Goal: Task Accomplishment & Management: Complete application form

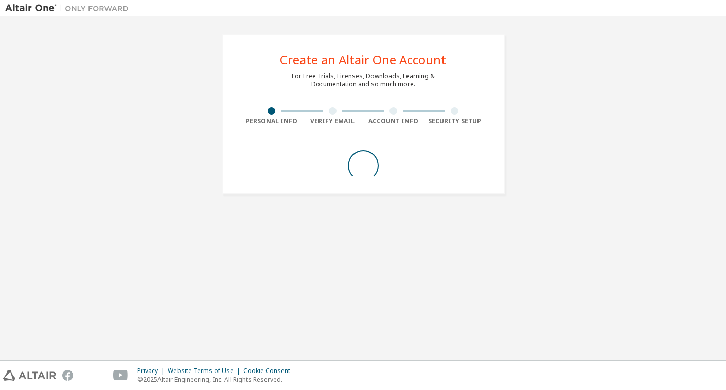
click at [520, 207] on div "Create an Altair One Account For Free Trials, Licenses, Downloads, Learning & D…" at bounding box center [363, 114] width 716 height 185
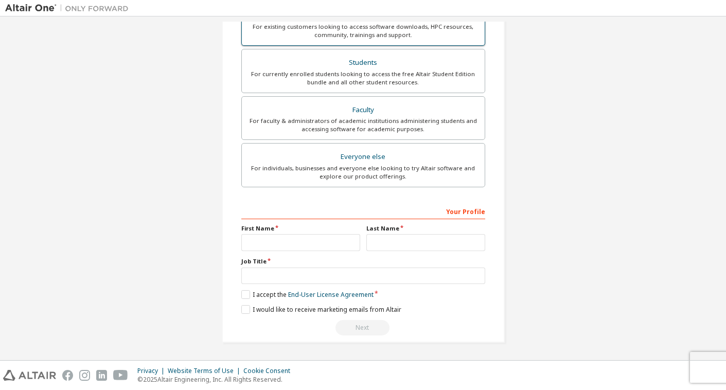
scroll to position [215, 0]
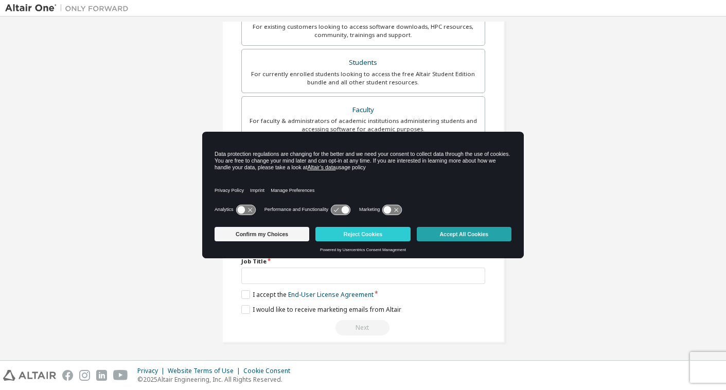
click at [467, 239] on button "Accept All Cookies" at bounding box center [464, 234] width 95 height 14
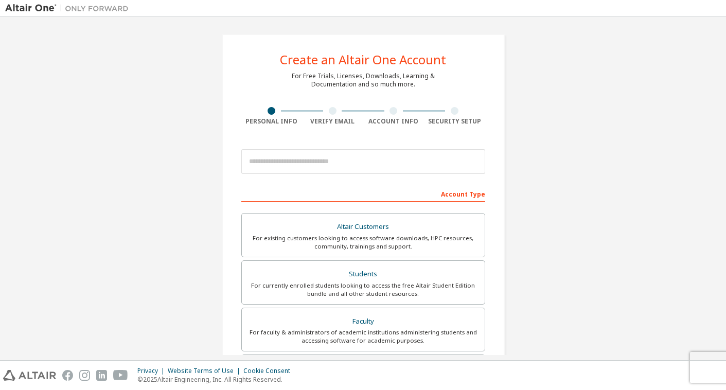
scroll to position [0, 0]
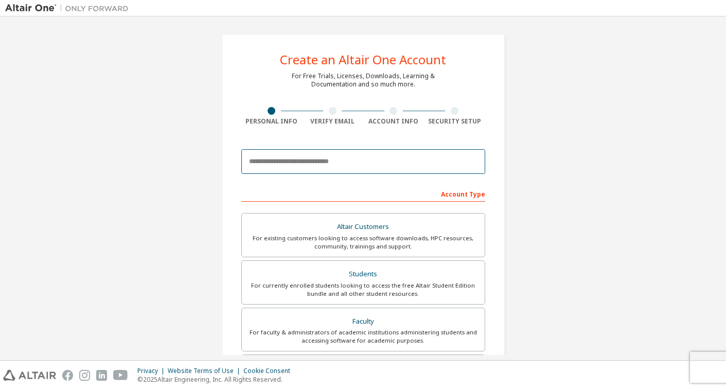
click at [260, 165] on input "email" at bounding box center [363, 161] width 244 height 25
paste input "**********"
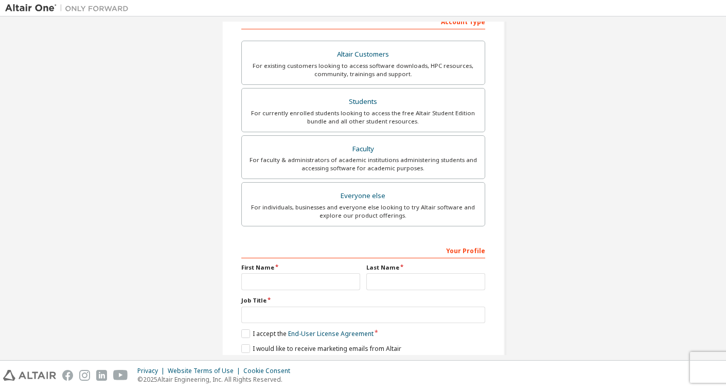
scroll to position [213, 0]
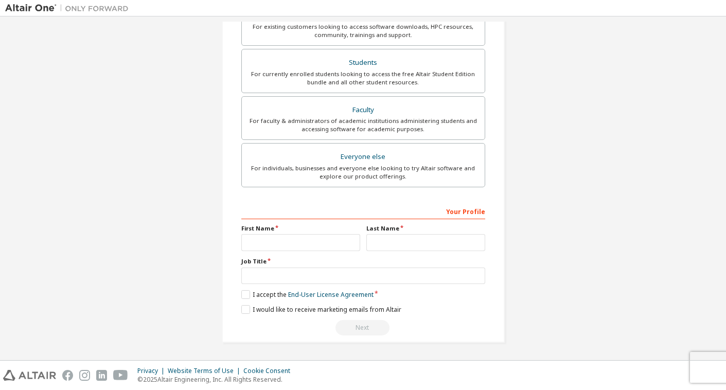
type input "**********"
click at [304, 238] on input "text" at bounding box center [300, 242] width 119 height 17
type input "*****"
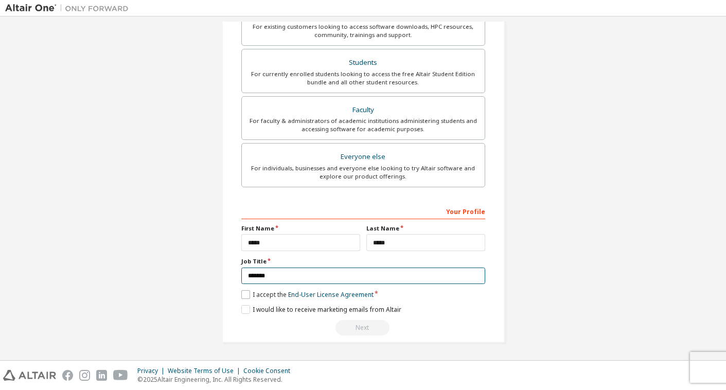
scroll to position [211, 0]
type input "*******"
click at [241, 293] on label "I accept the End-User License Agreement" at bounding box center [307, 295] width 132 height 9
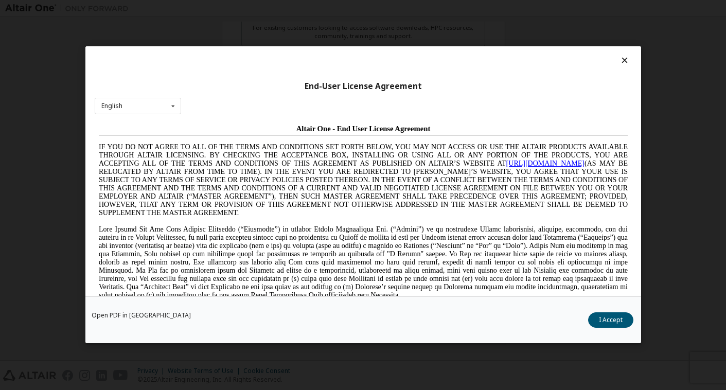
scroll to position [0, 0]
click at [607, 321] on button "I Accept" at bounding box center [610, 320] width 45 height 15
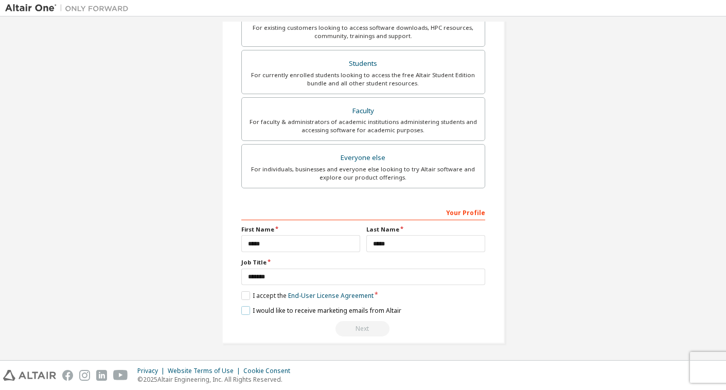
click at [245, 310] on label "I would like to receive marketing emails from Altair" at bounding box center [321, 310] width 160 height 9
click at [243, 311] on label "I would like to receive marketing emails from Altair" at bounding box center [321, 310] width 160 height 9
click at [364, 325] on div "Next" at bounding box center [363, 328] width 244 height 15
click at [245, 309] on label "I would like to receive marketing emails from Altair" at bounding box center [321, 310] width 160 height 9
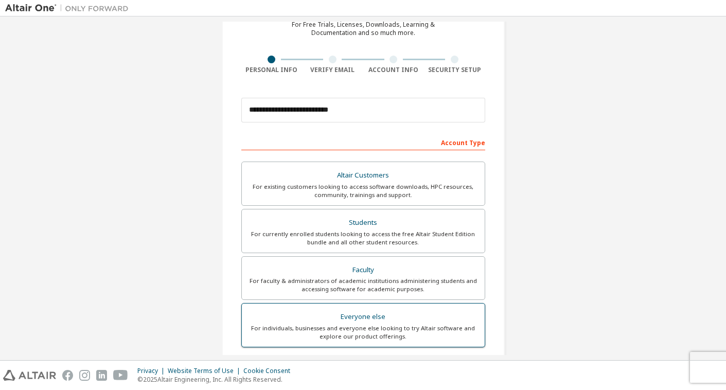
scroll to position [43, 0]
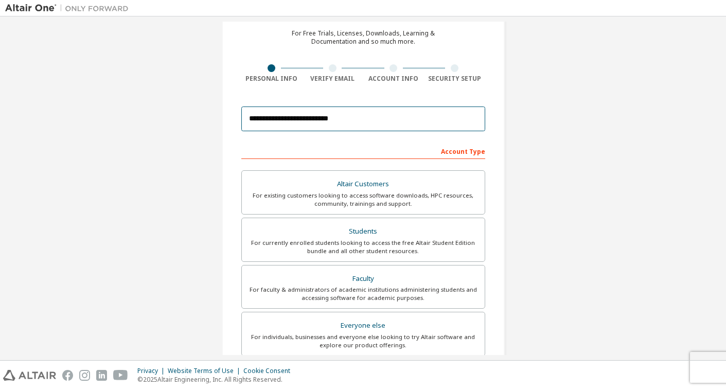
click at [357, 121] on input "**********" at bounding box center [363, 119] width 244 height 25
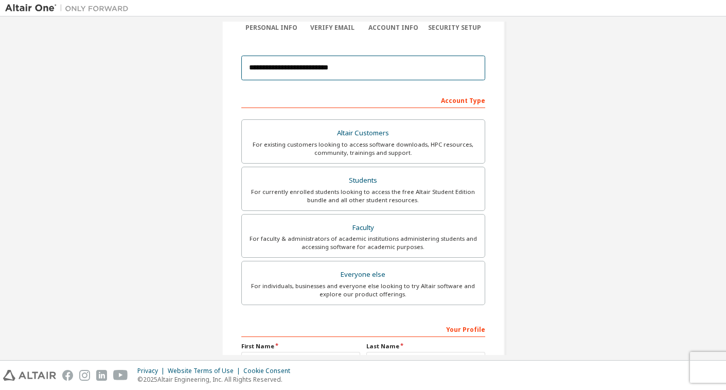
scroll to position [96, 0]
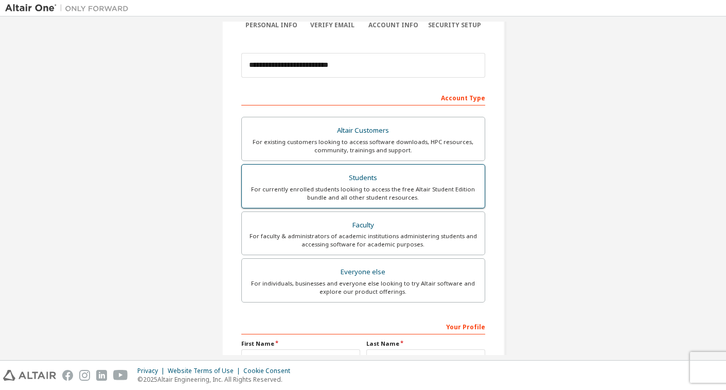
click at [382, 185] on div "For currently enrolled students looking to access the free Altair Student Editi…" at bounding box center [363, 193] width 231 height 16
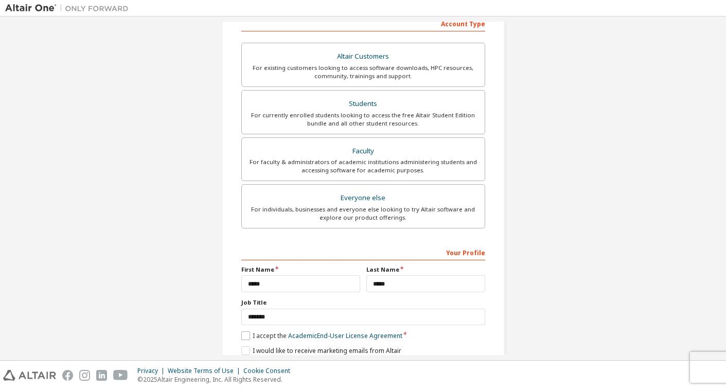
scroll to position [176, 0]
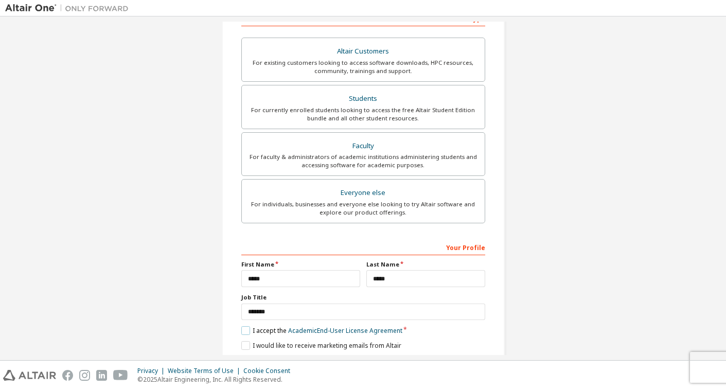
click at [246, 328] on label "I accept the Academic End-User License Agreement" at bounding box center [321, 330] width 161 height 9
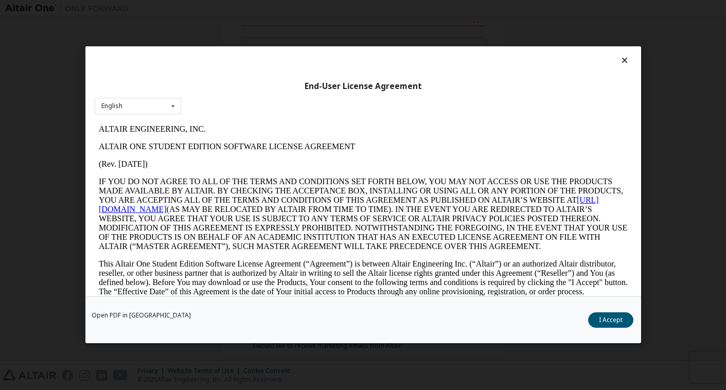
scroll to position [0, 0]
click at [611, 322] on button "I Accept" at bounding box center [610, 320] width 45 height 15
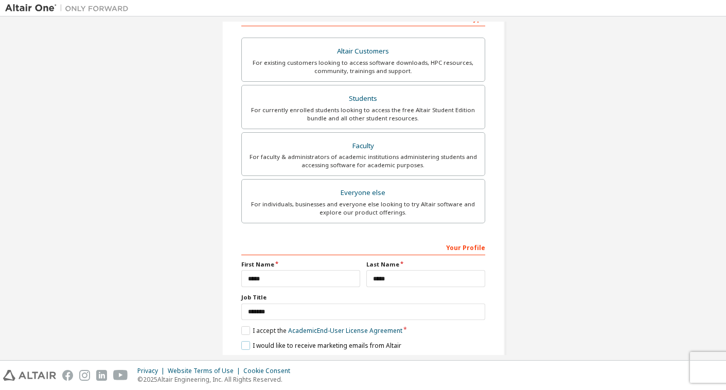
click at [247, 342] on label "I would like to receive marketing emails from Altair" at bounding box center [321, 345] width 160 height 9
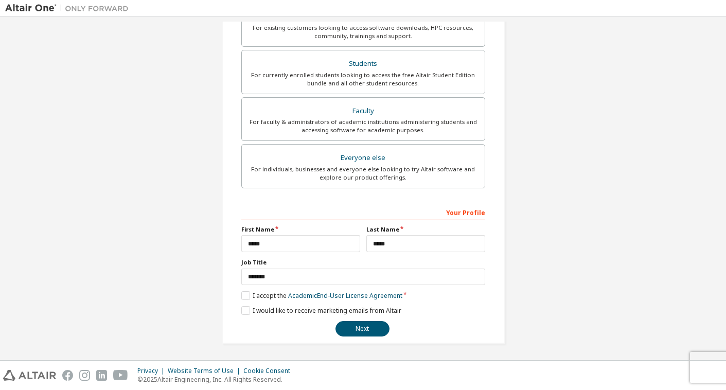
click at [375, 319] on div "**********" at bounding box center [363, 270] width 244 height 133
click at [374, 324] on button "Next" at bounding box center [363, 328] width 54 height 15
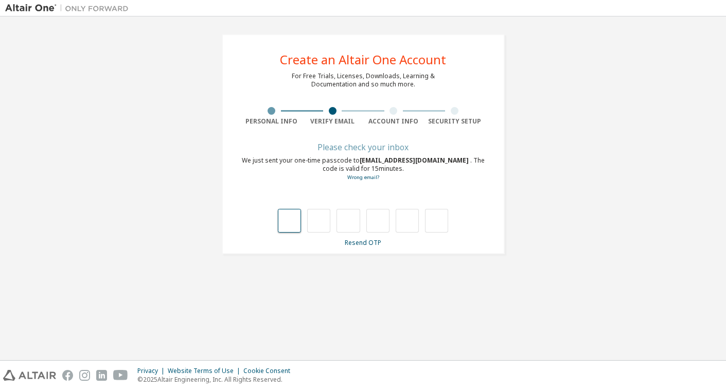
type input "*"
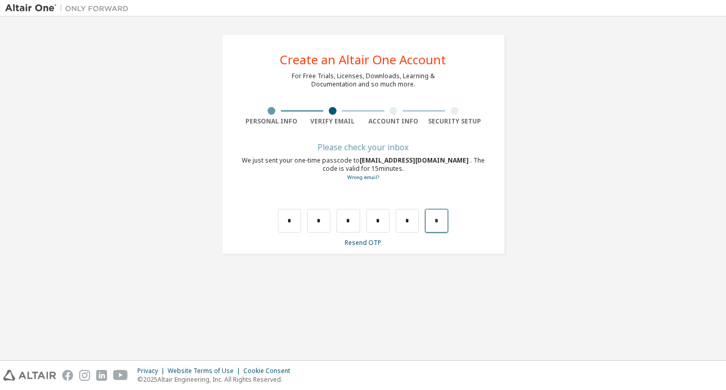
type input "*"
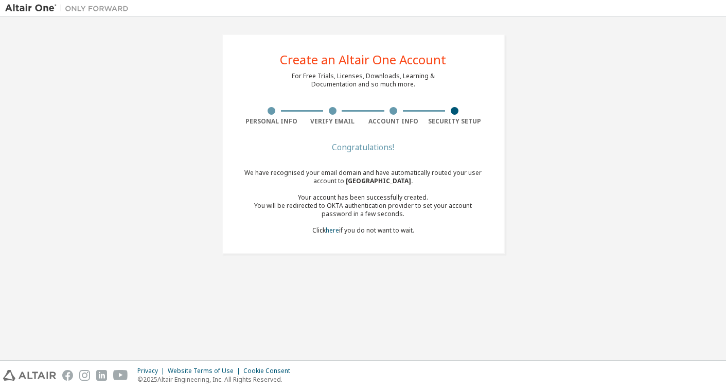
click at [388, 231] on div "We have recognised your email domain and have automatically routed your user ac…" at bounding box center [363, 202] width 244 height 66
click at [369, 180] on span "[GEOGRAPHIC_DATA] ." at bounding box center [379, 181] width 67 height 9
click at [327, 232] on link "here" at bounding box center [332, 230] width 13 height 9
